Goal: Task Accomplishment & Management: Manage account settings

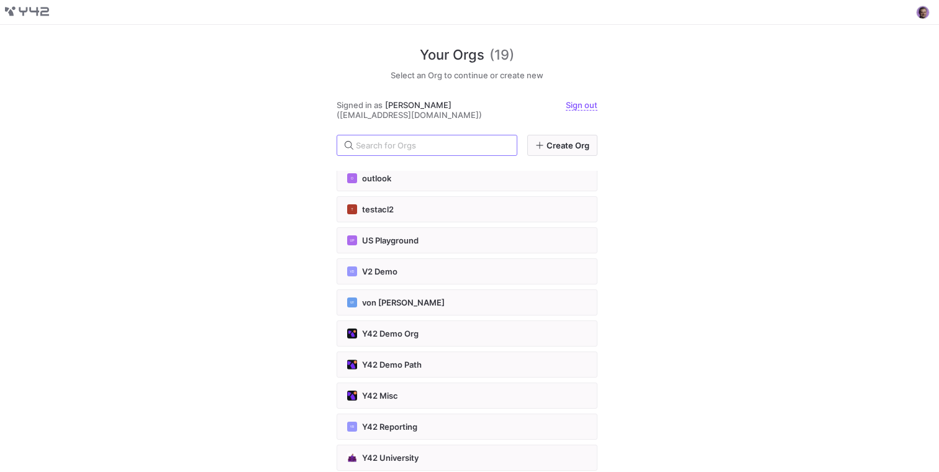
scroll to position [217, 0]
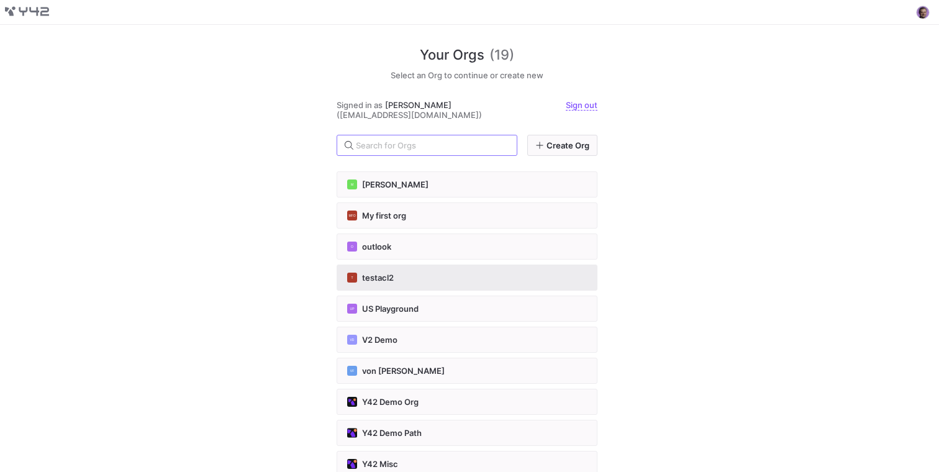
click at [396, 274] on div "T testacl2" at bounding box center [467, 278] width 240 height 10
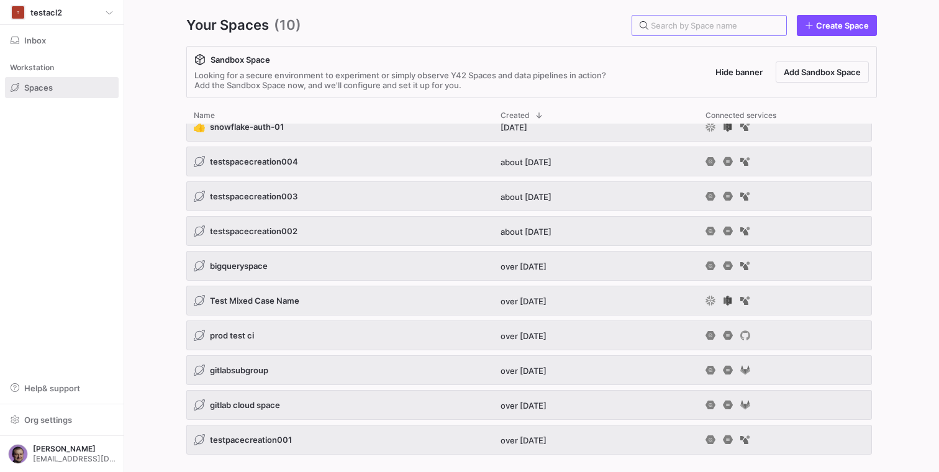
scroll to position [1, 0]
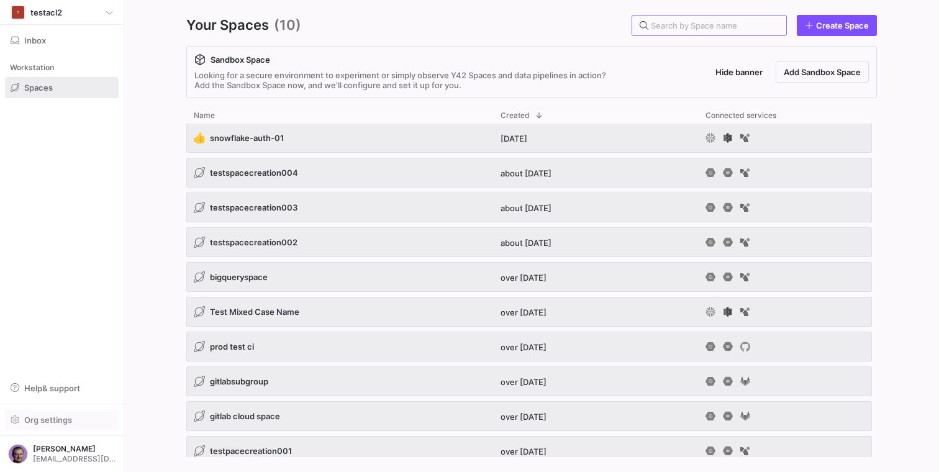
click at [50, 415] on span "Org settings" at bounding box center [48, 420] width 48 height 10
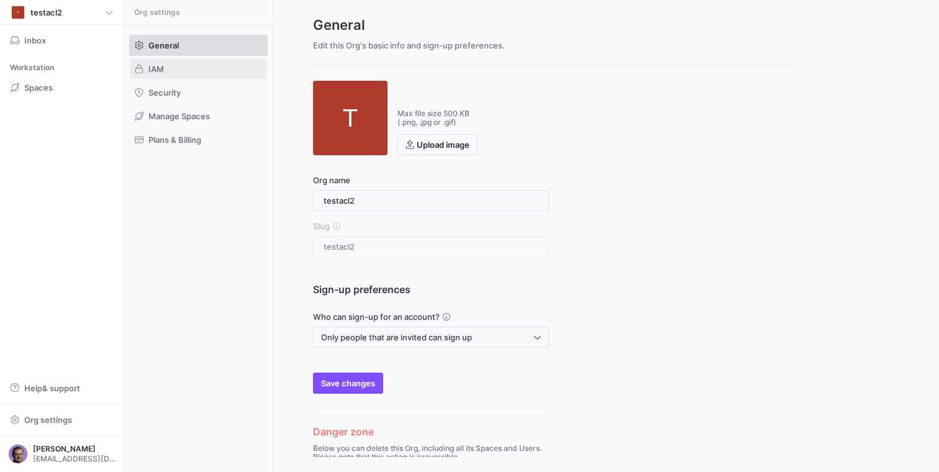
click at [168, 66] on span at bounding box center [198, 69] width 137 height 20
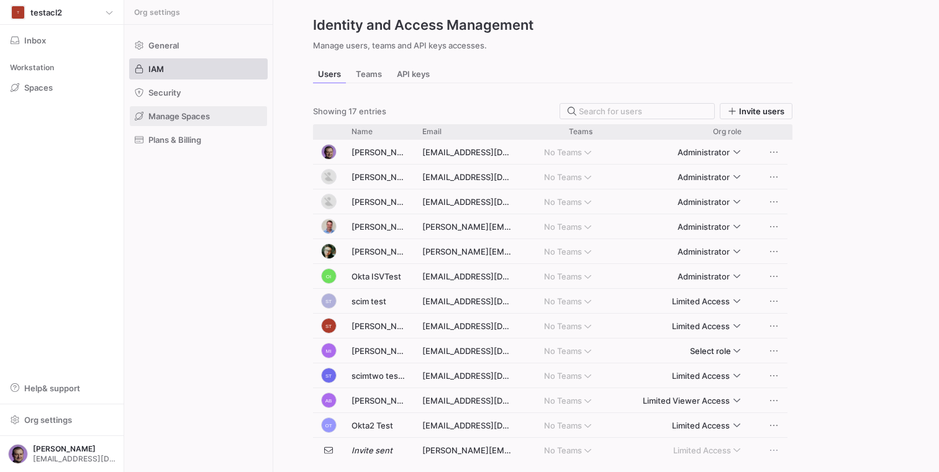
click at [191, 112] on span "Manage Spaces" at bounding box center [178, 116] width 61 height 10
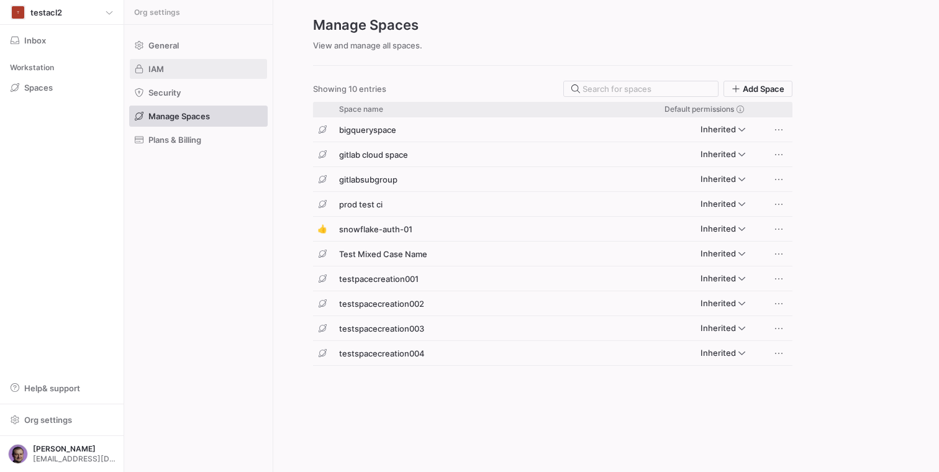
click at [159, 65] on span "IAM" at bounding box center [156, 69] width 16 height 10
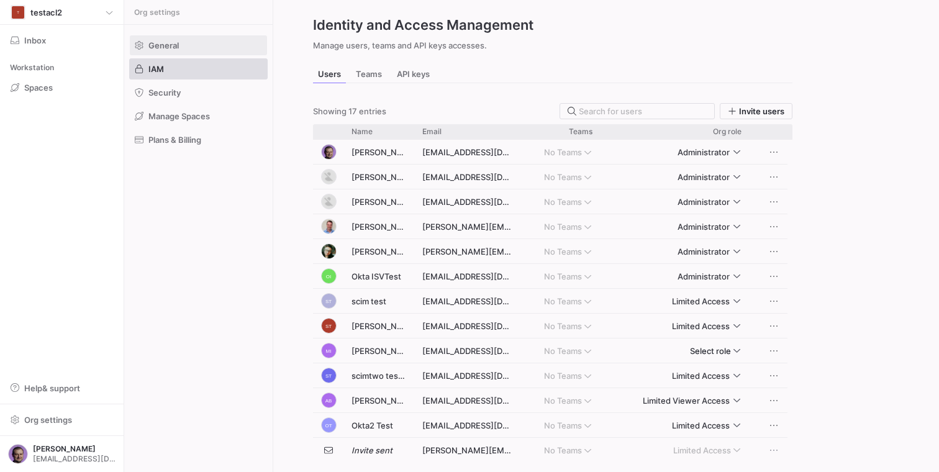
click at [167, 44] on span "General" at bounding box center [163, 45] width 30 height 10
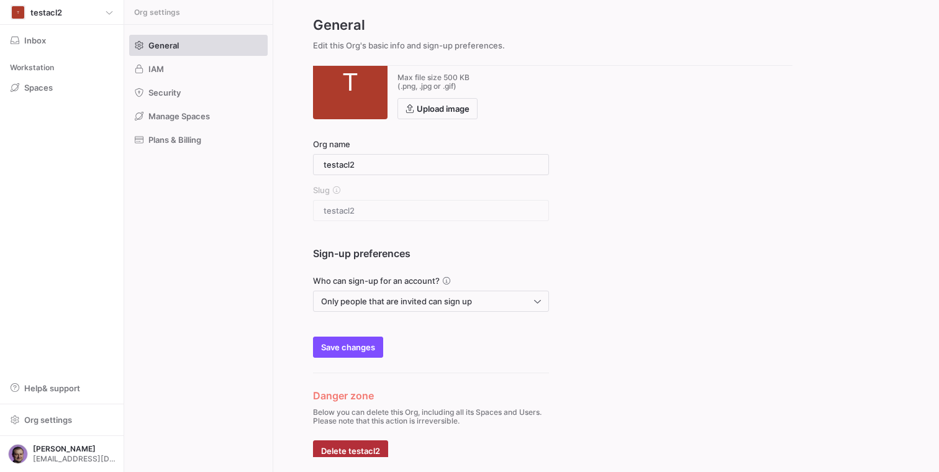
scroll to position [40, 0]
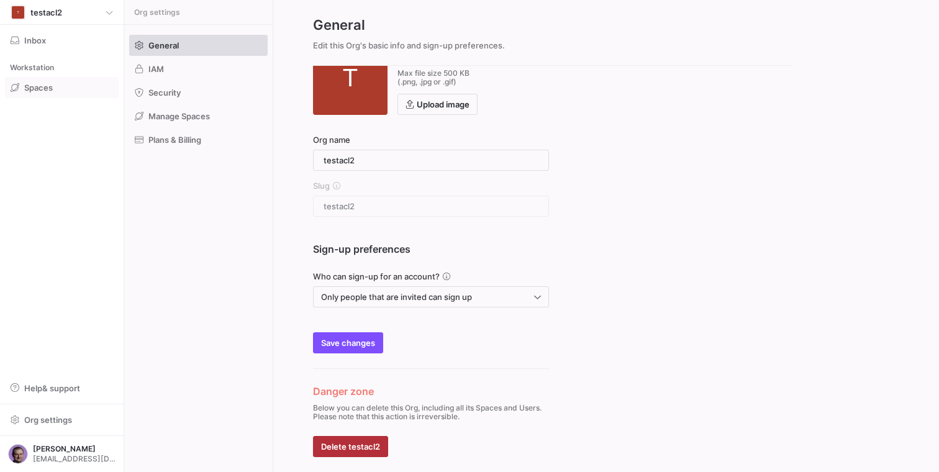
click at [37, 93] on span at bounding box center [62, 88] width 112 height 20
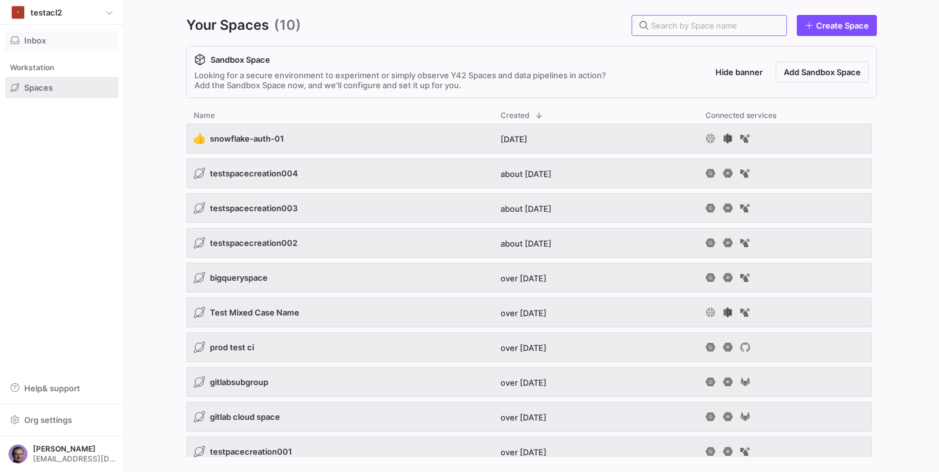
click at [45, 33] on span "button" at bounding box center [62, 40] width 112 height 20
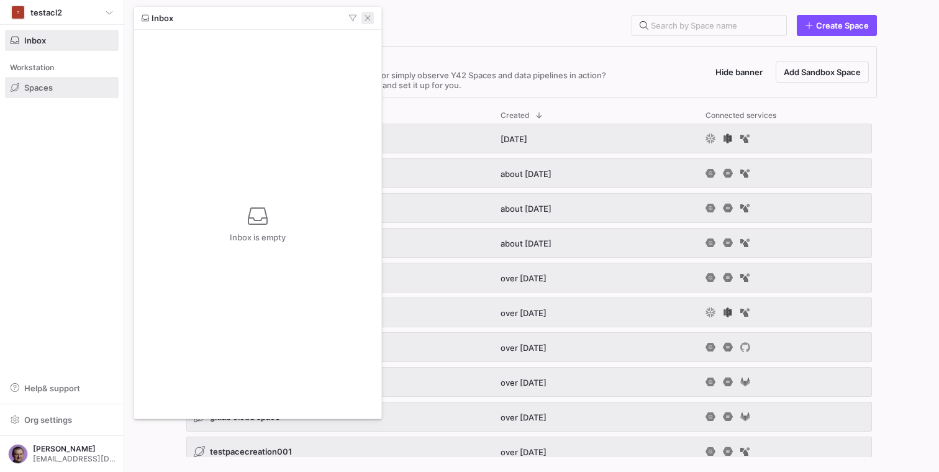
click at [371, 14] on span "button" at bounding box center [367, 18] width 12 height 12
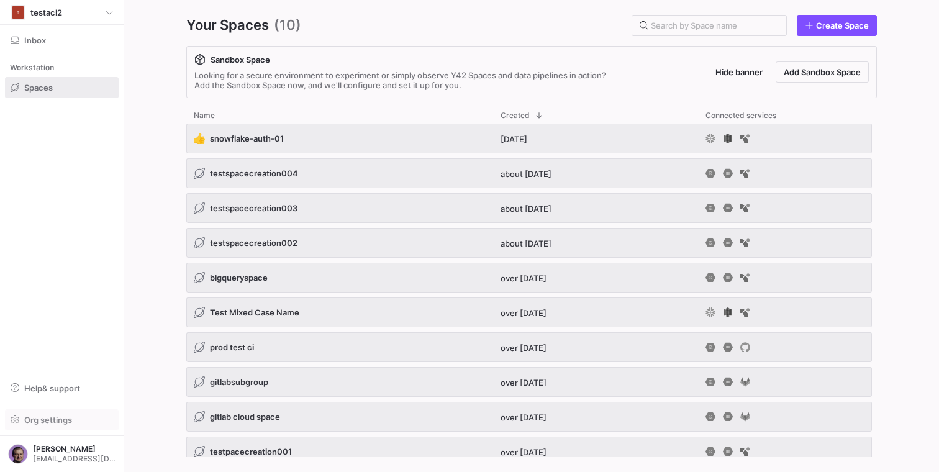
click at [53, 412] on span "button" at bounding box center [62, 420] width 112 height 20
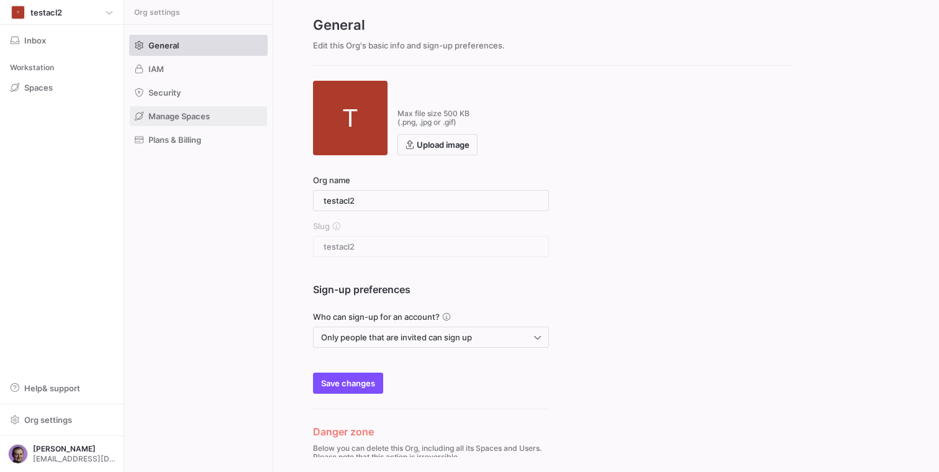
click at [181, 117] on span "Manage Spaces" at bounding box center [178, 116] width 61 height 10
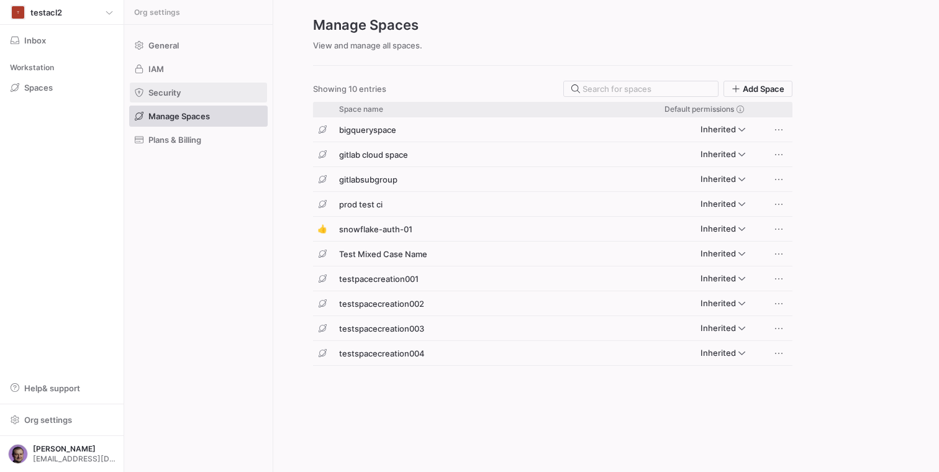
click at [171, 94] on span "Security" at bounding box center [164, 93] width 32 height 10
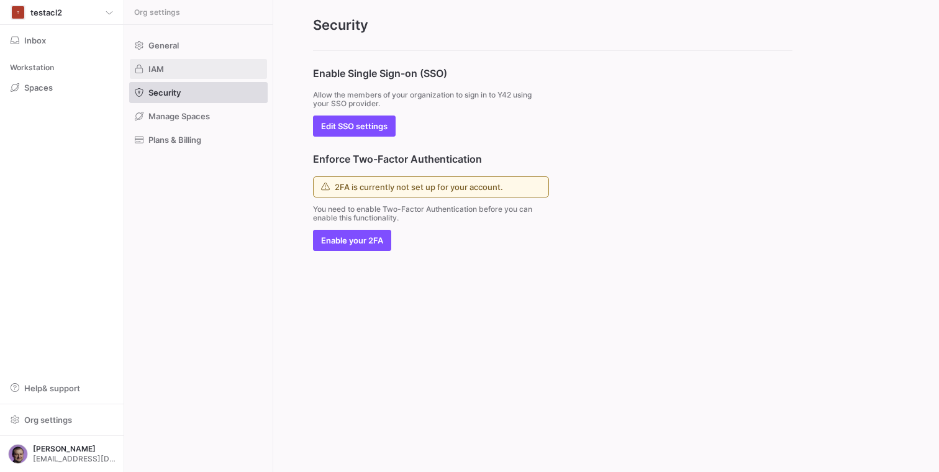
click at [171, 73] on span at bounding box center [198, 69] width 137 height 20
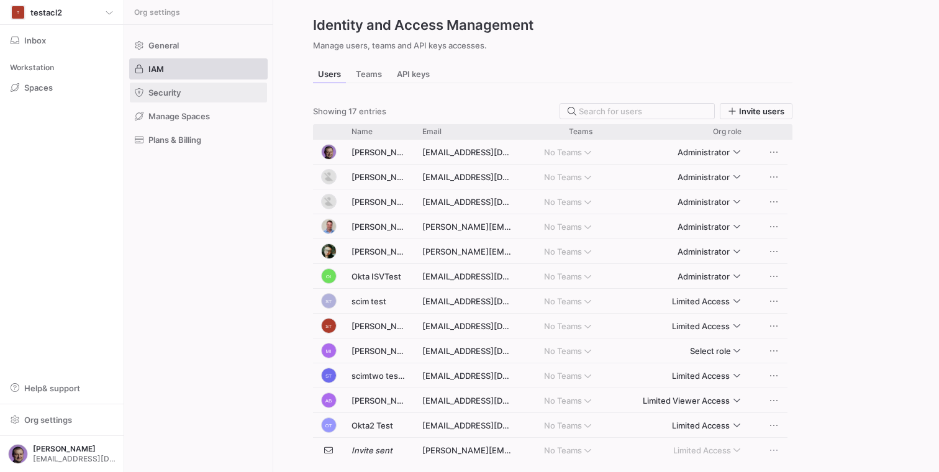
click at [184, 86] on span at bounding box center [198, 93] width 137 height 20
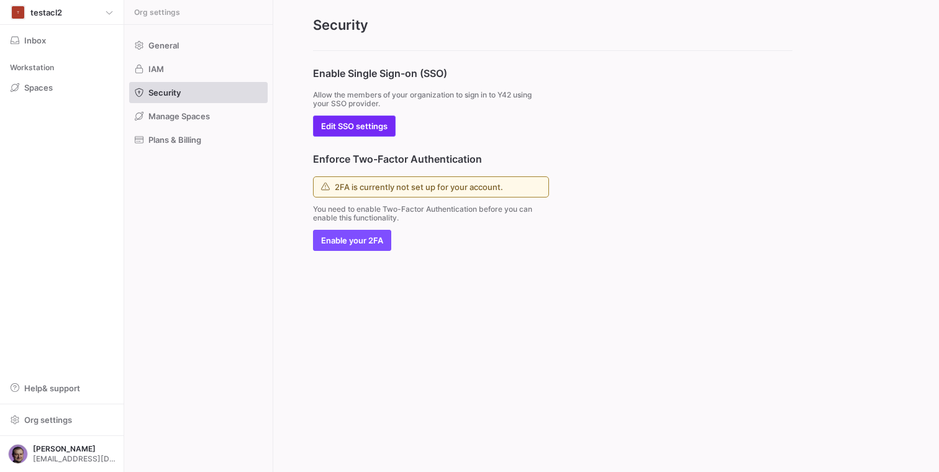
click at [355, 128] on span "Edit SSO settings" at bounding box center [354, 126] width 66 height 10
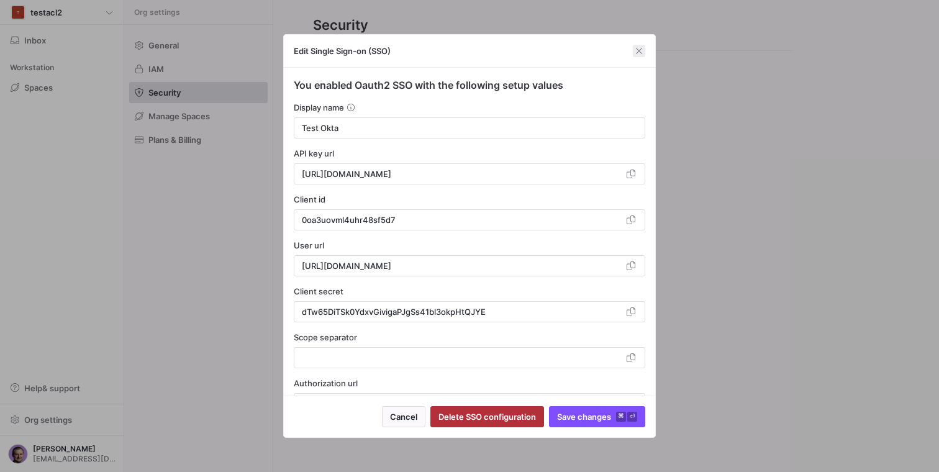
click at [643, 48] on span "button" at bounding box center [639, 51] width 12 height 12
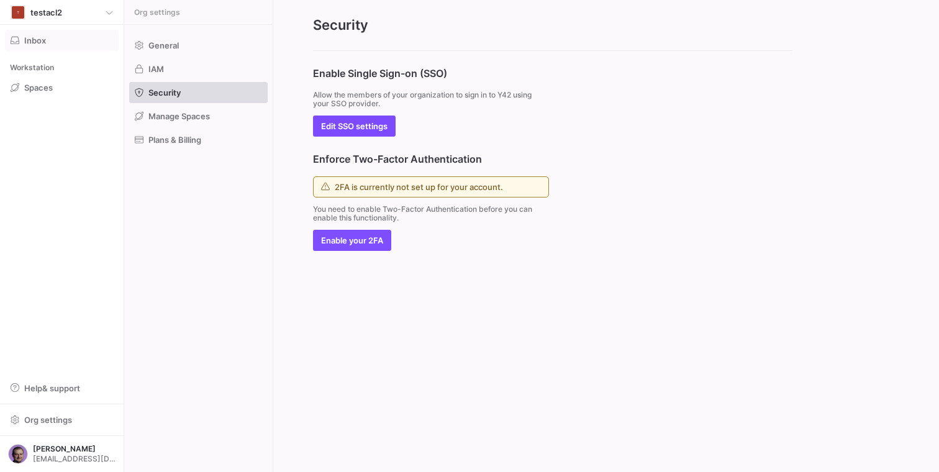
click at [37, 34] on span "button" at bounding box center [62, 40] width 112 height 20
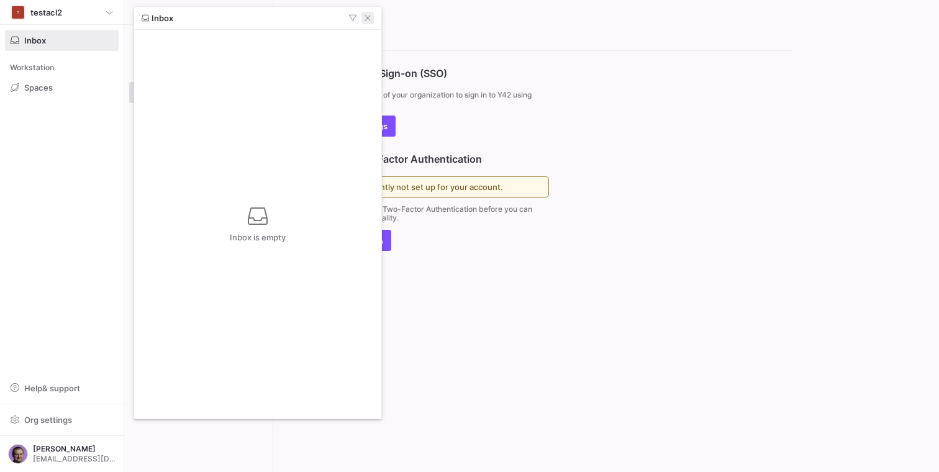
click at [366, 17] on span "button" at bounding box center [367, 18] width 12 height 12
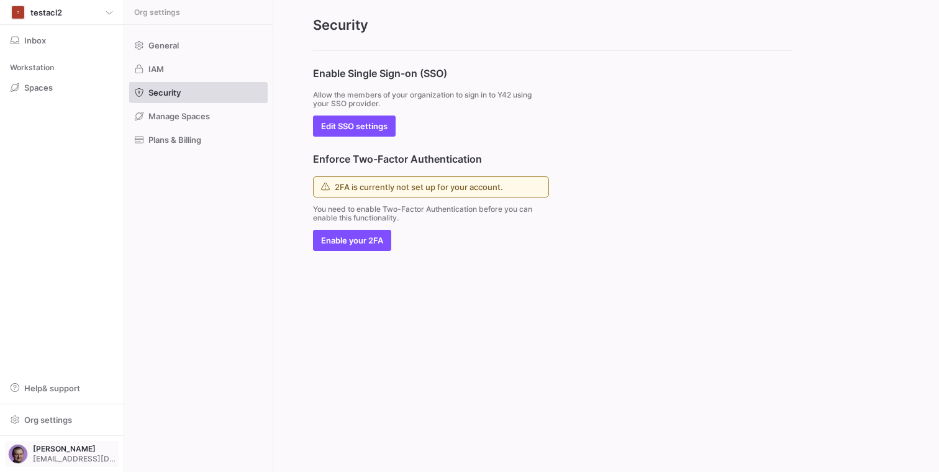
click at [60, 448] on span "[PERSON_NAME]" at bounding box center [74, 449] width 83 height 9
click at [683, 231] on div at bounding box center [469, 236] width 939 height 472
